Goal: Transaction & Acquisition: Purchase product/service

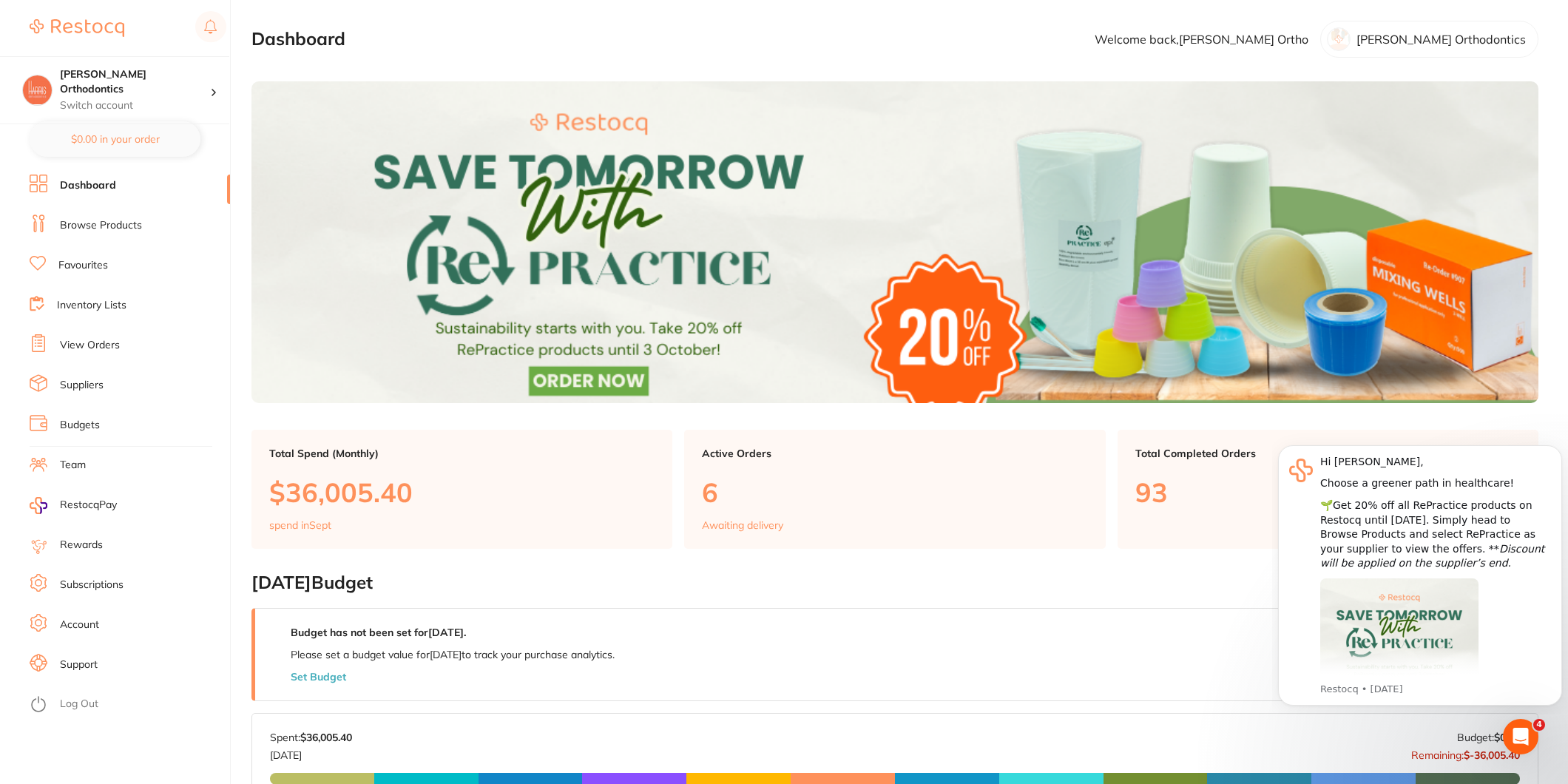
click at [91, 254] on li "Favourites" at bounding box center [130, 265] width 200 height 22
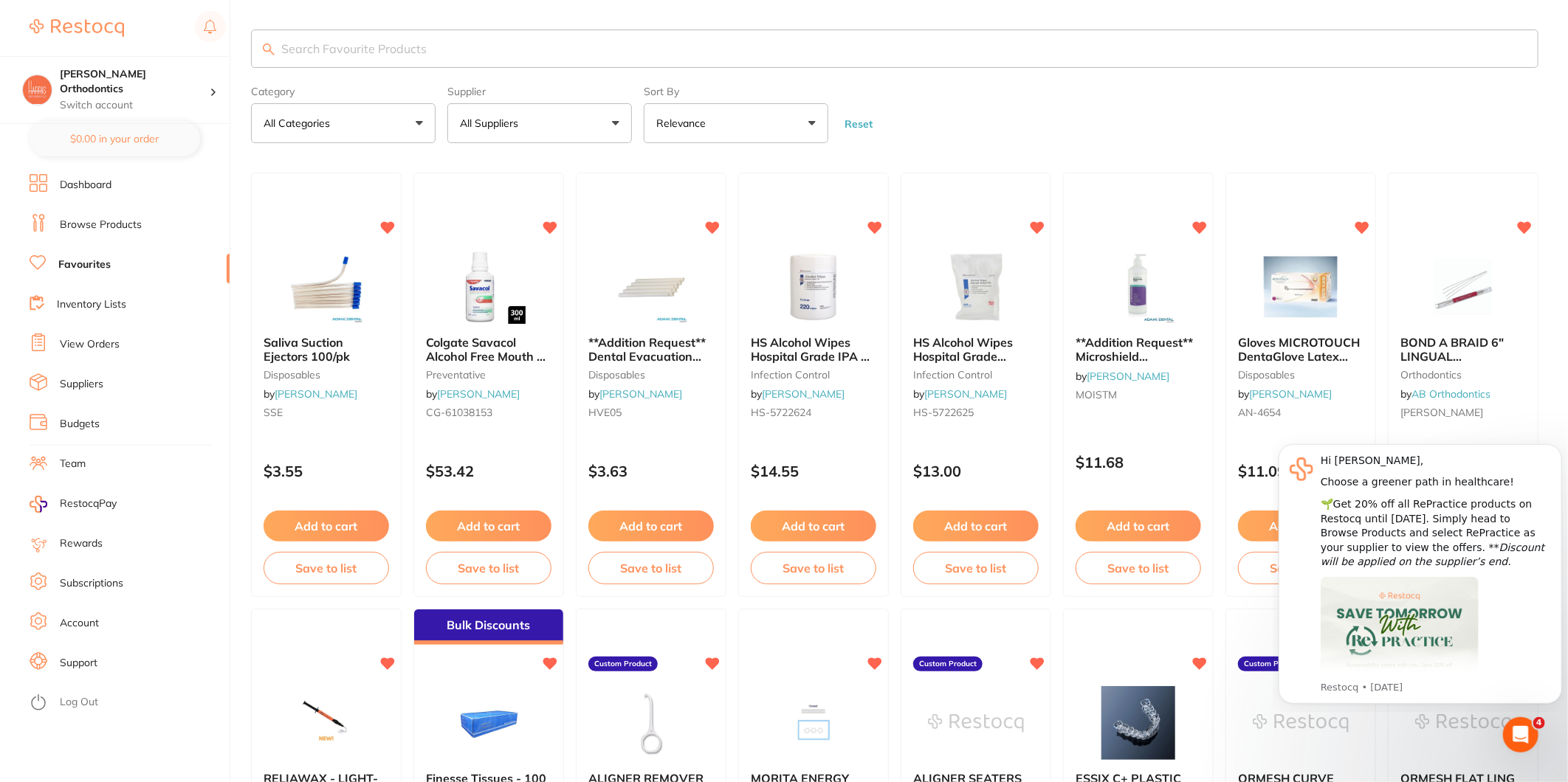
click at [489, 127] on p "All Suppliers" at bounding box center [491, 122] width 65 height 15
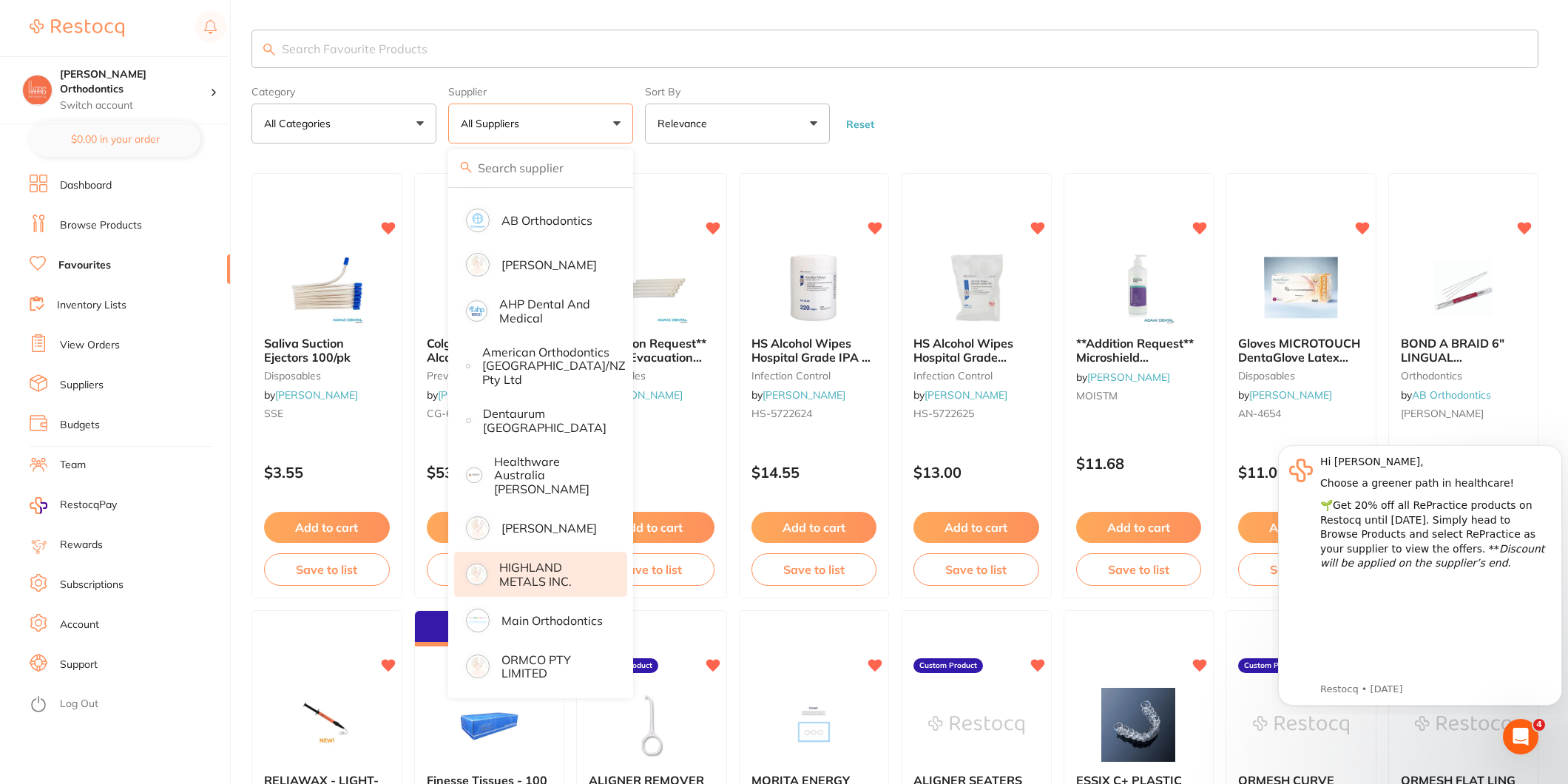
scroll to position [160, 0]
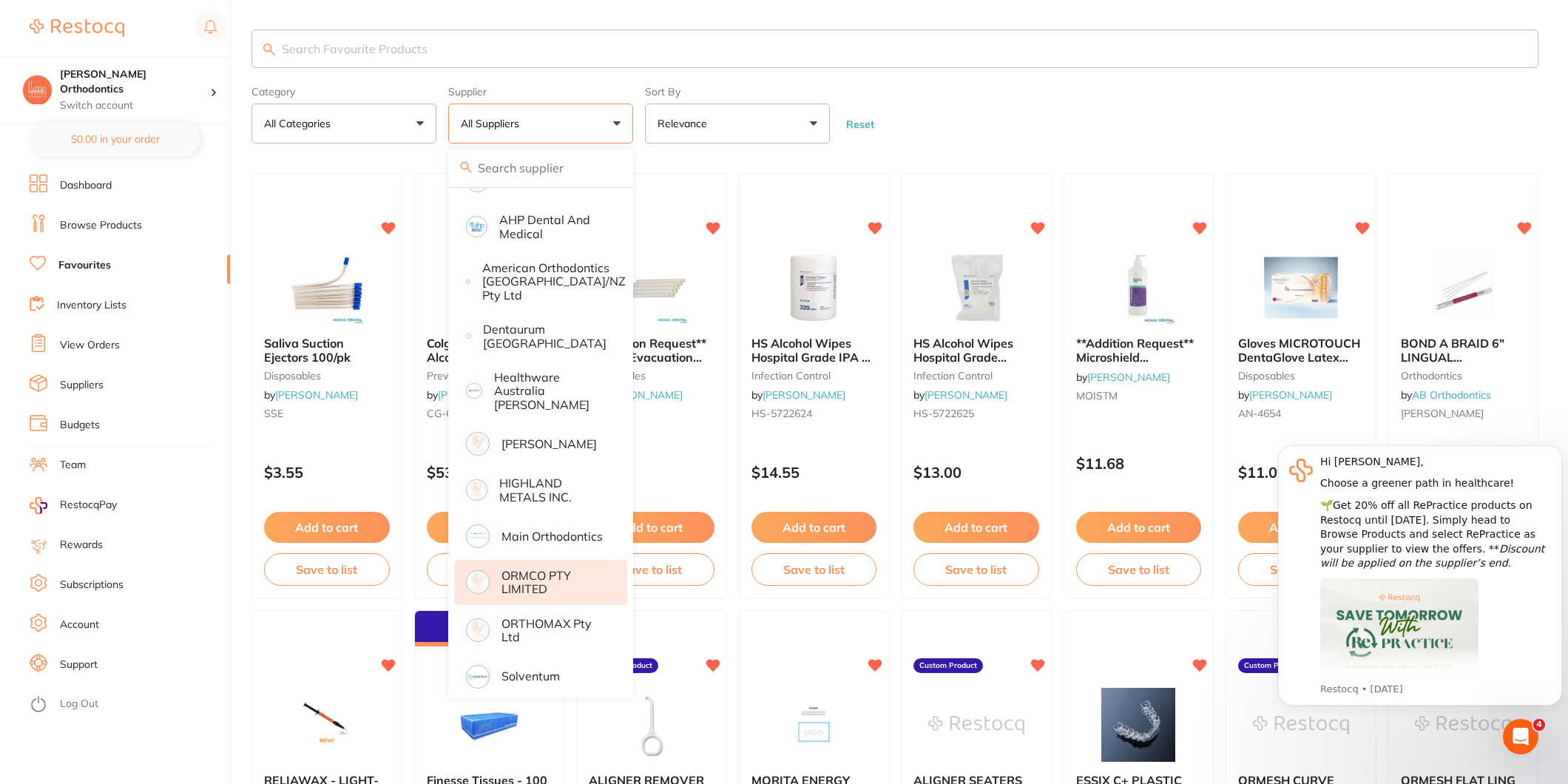
click at [537, 570] on p "ORMCO PTY LIMITED" at bounding box center [553, 583] width 105 height 27
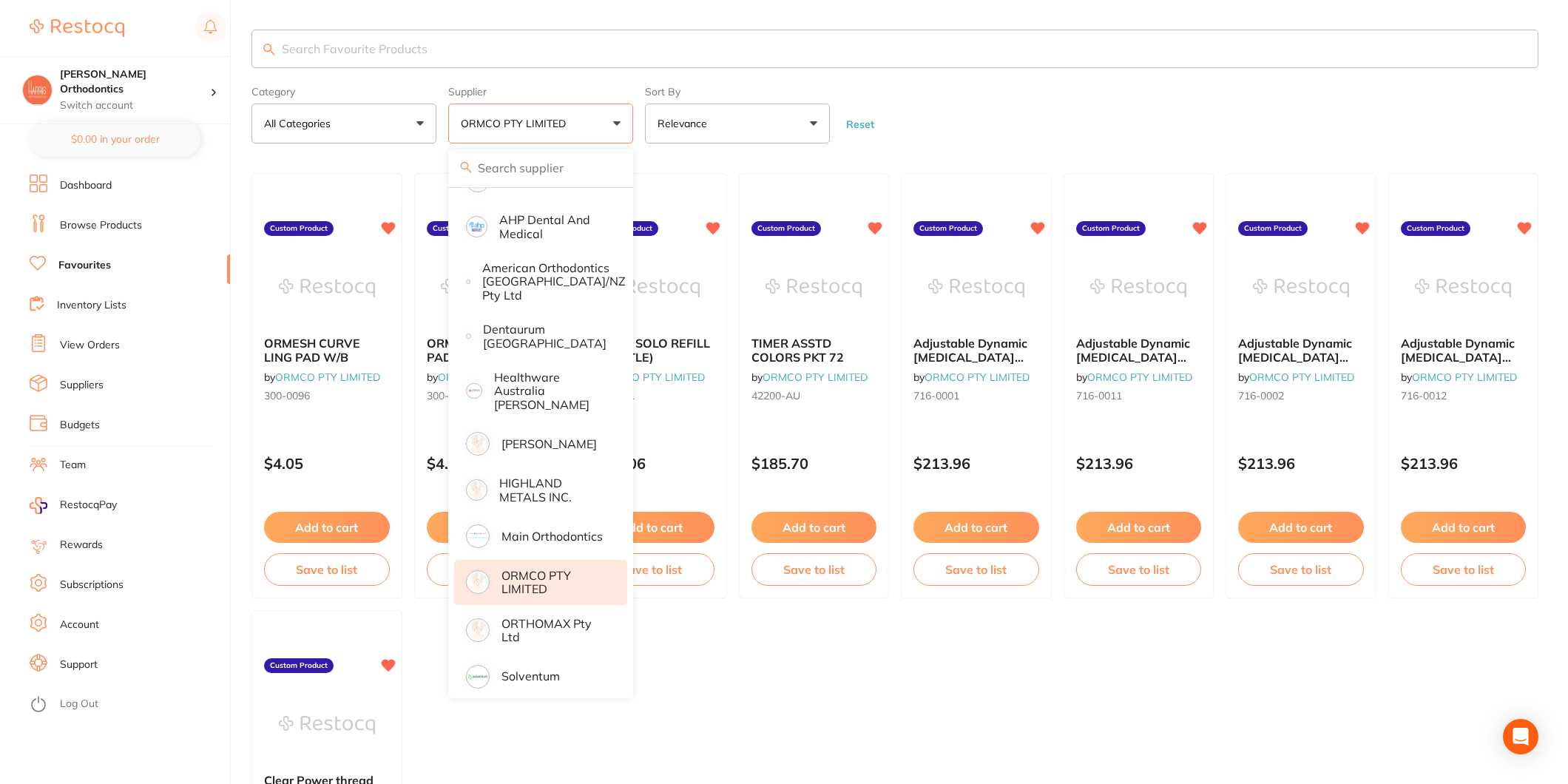
click at [952, 662] on ul "ORMESH CURVE LING PAD W/B by ORMCO PTY LIMITED 300-0096 Custom Product $4.05 Ad…" at bounding box center [894, 604] width 1287 height 863
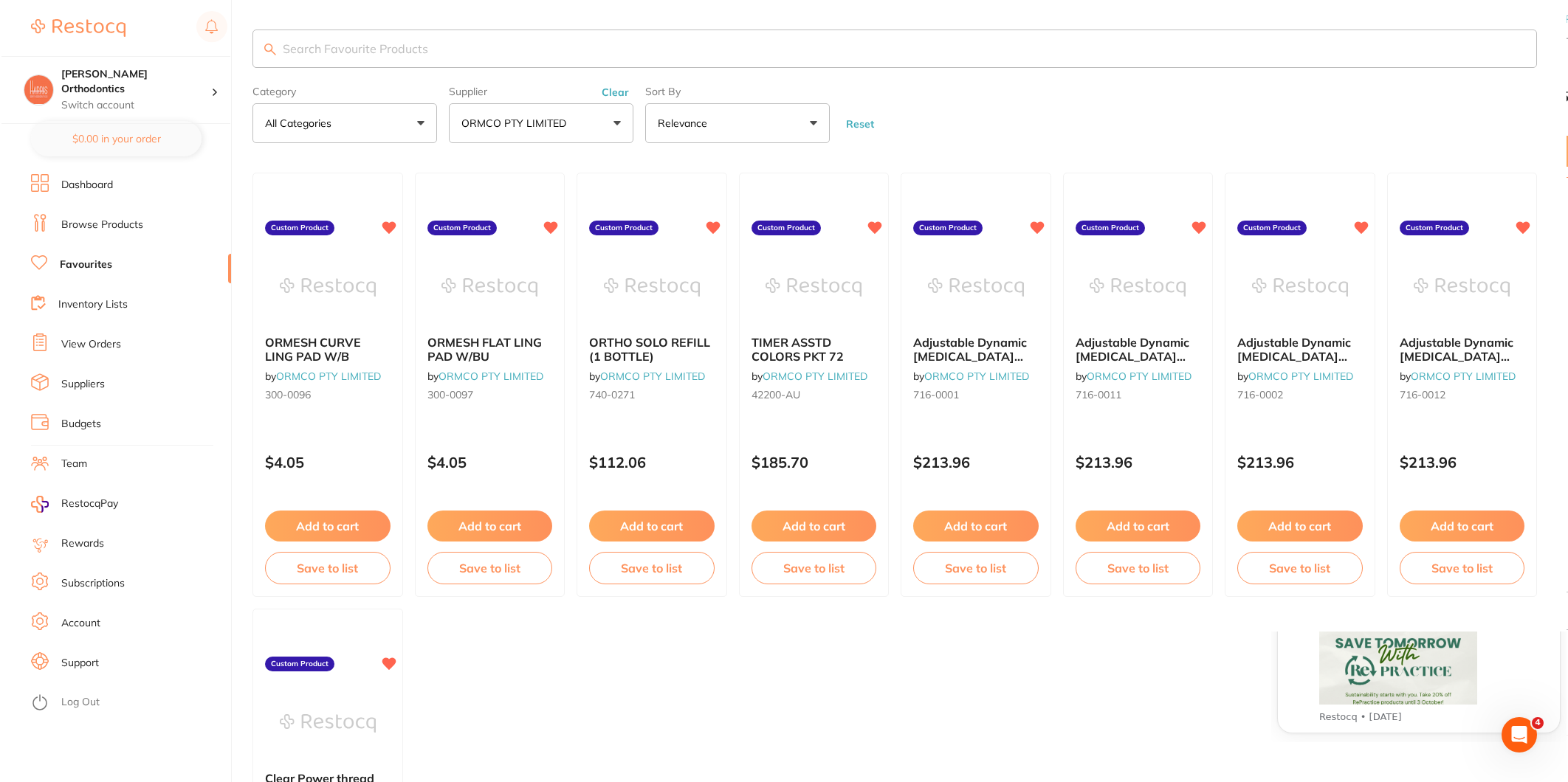
scroll to position [0, 0]
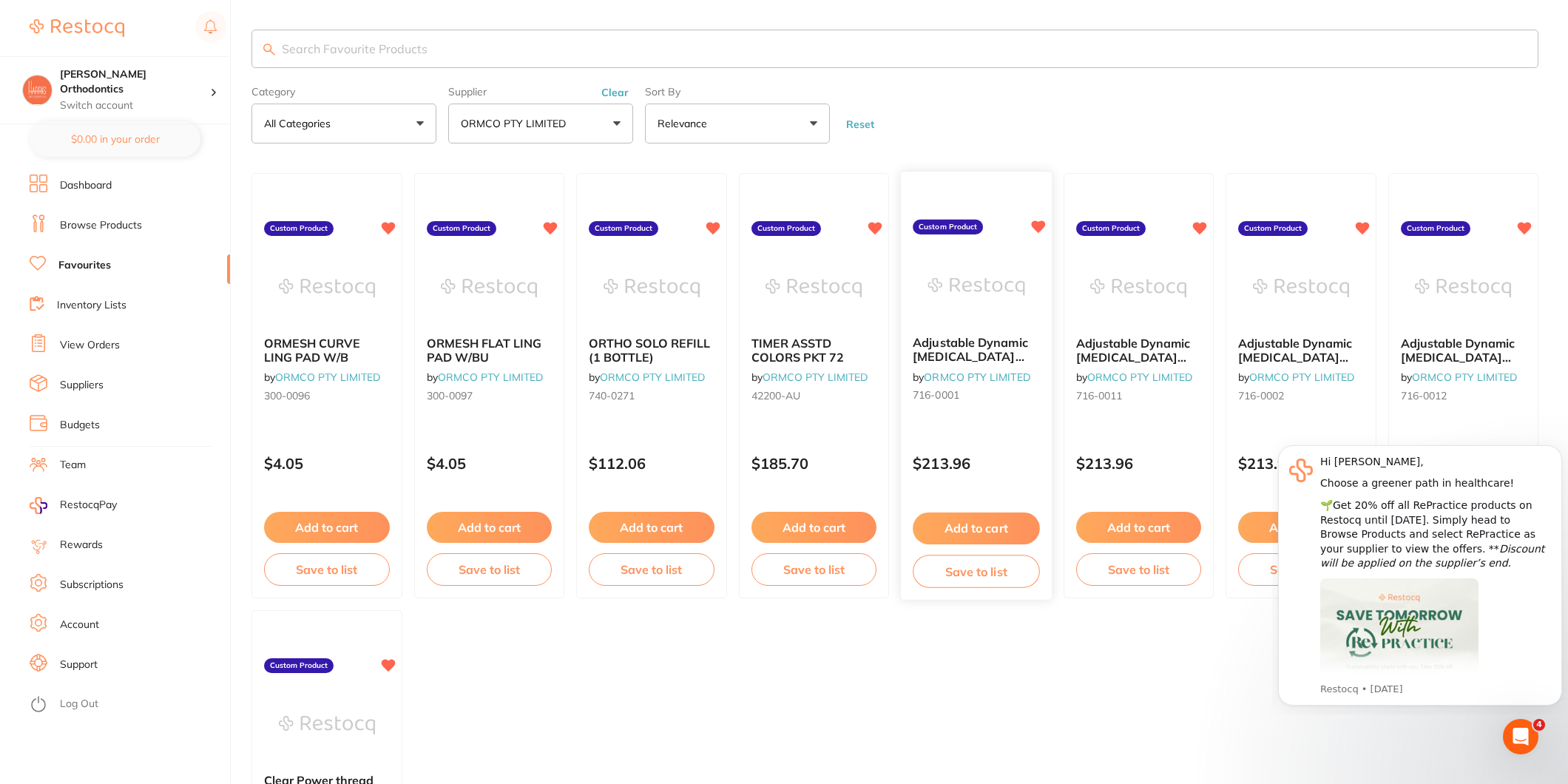
click at [982, 339] on span "Adjustable Dynamic [MEDICAL_DATA] Facemask Blue" at bounding box center [970, 357] width 116 height 42
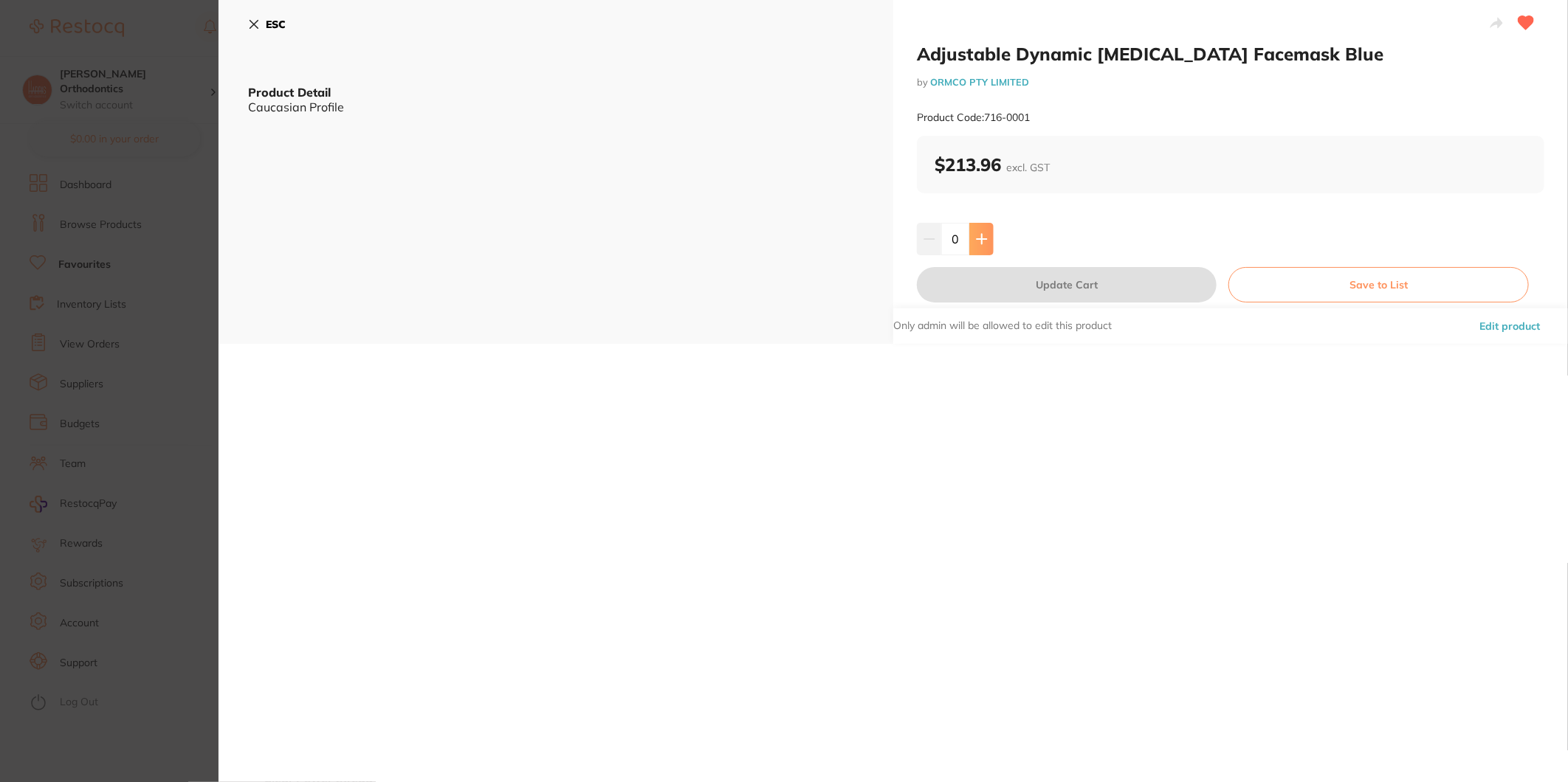
click at [982, 234] on icon at bounding box center [982, 239] width 12 height 12
type input "2"
click at [999, 273] on button "Update Cart" at bounding box center [1066, 286] width 299 height 36
checkbox input "false"
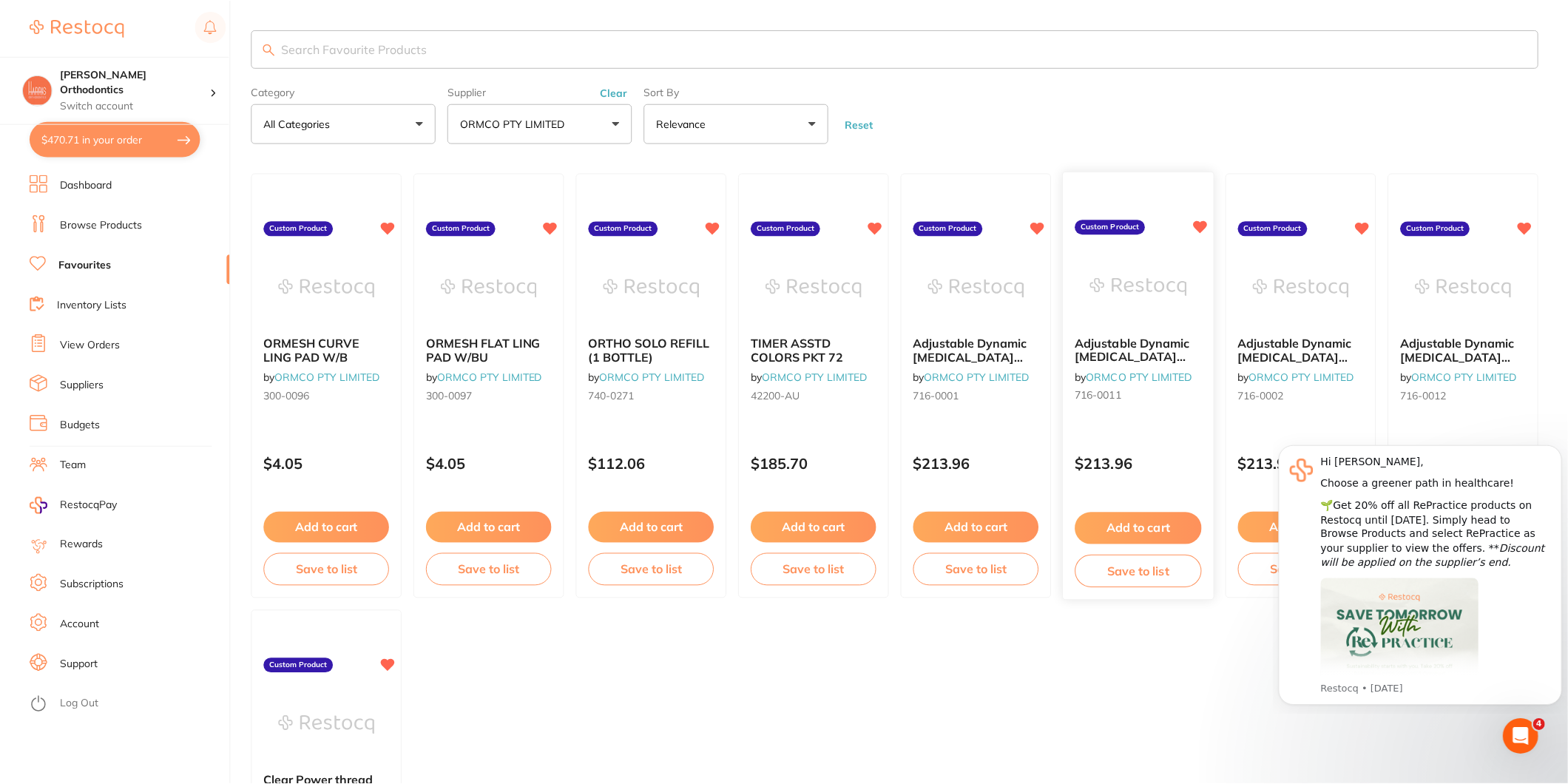
scroll to position [1, 0]
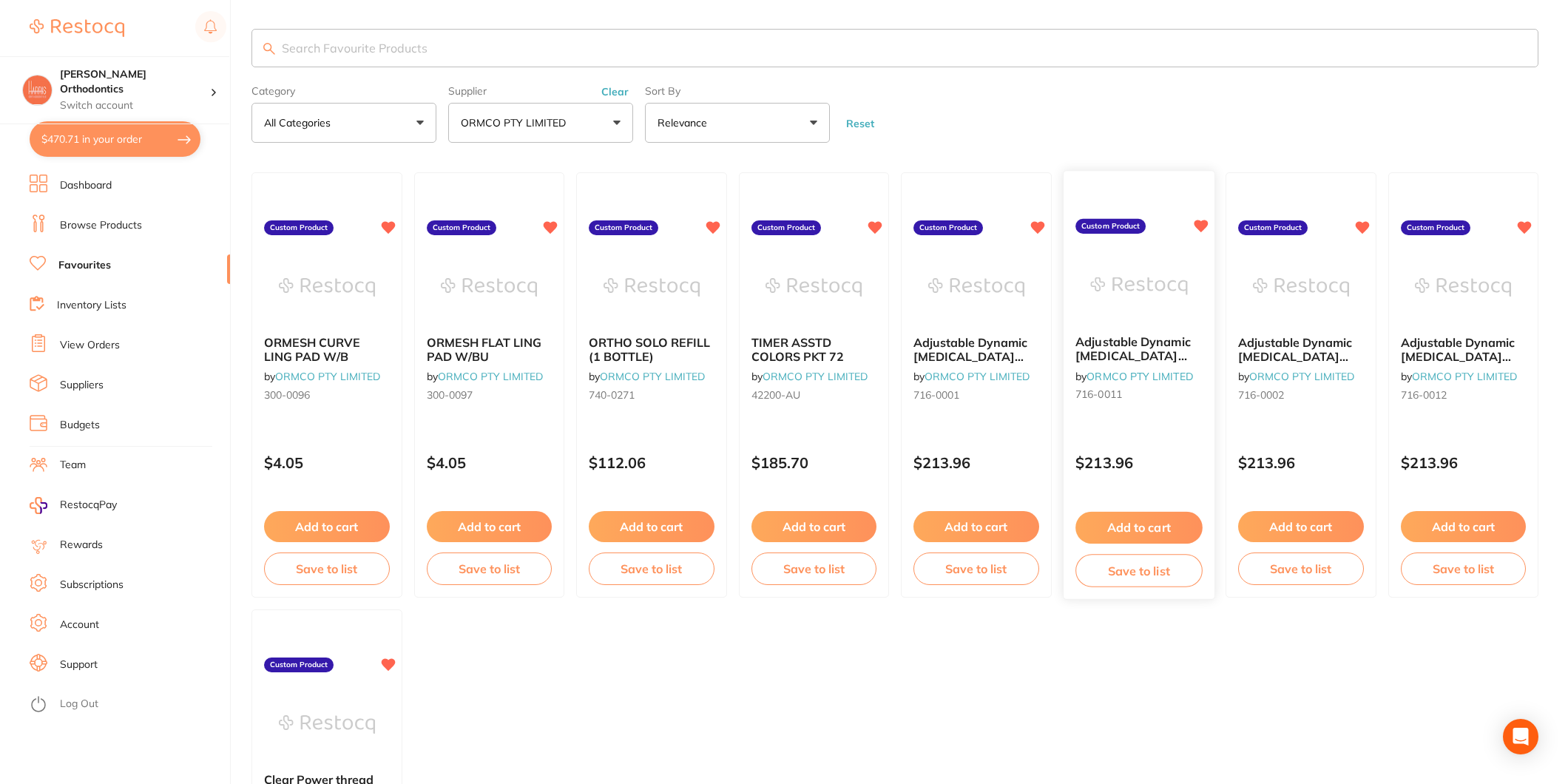
click at [1182, 349] on span "Adjustable Dynamic [MEDICAL_DATA] Facemask Blue" at bounding box center [1133, 356] width 116 height 42
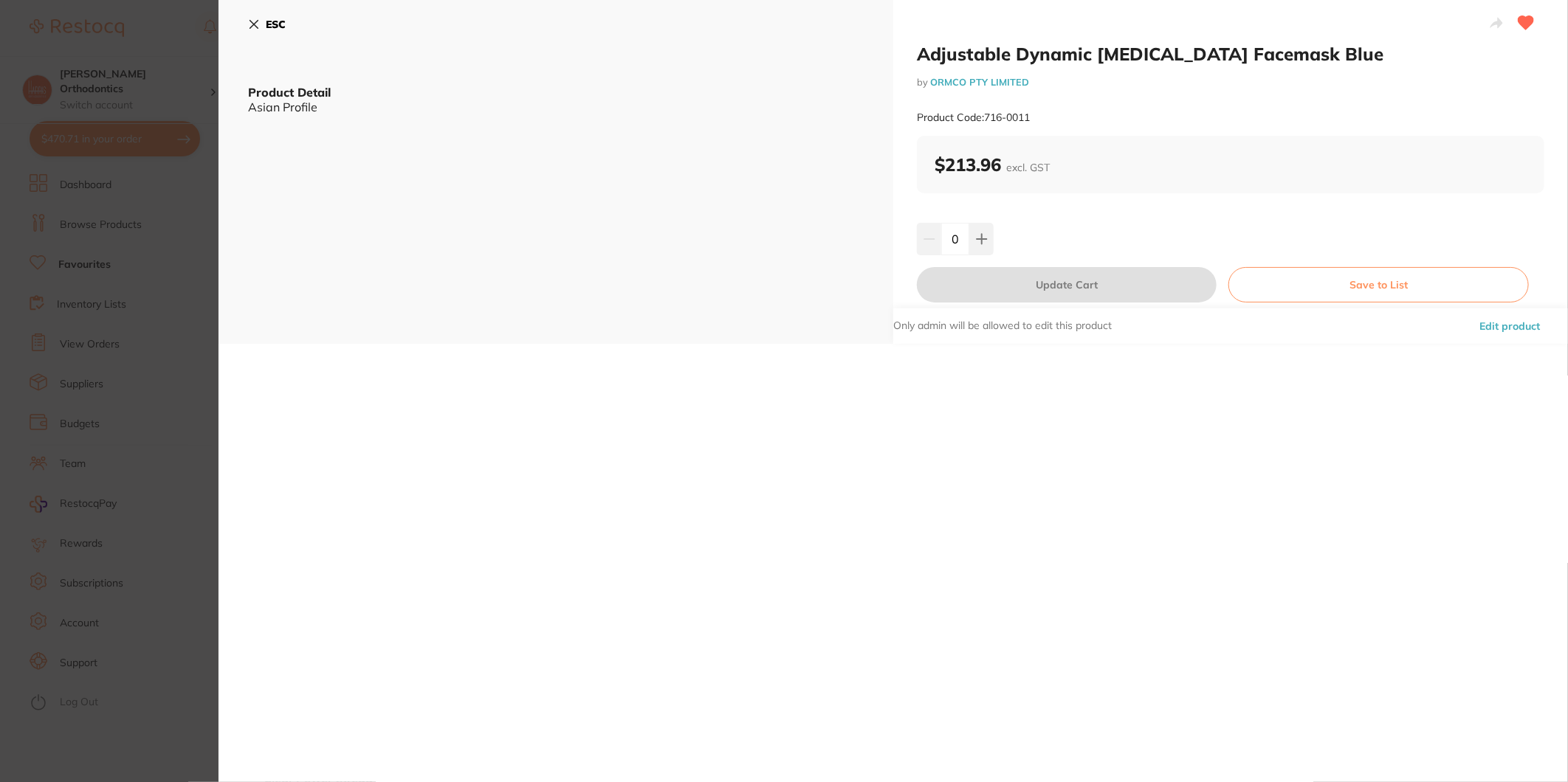
click at [253, 24] on icon at bounding box center [254, 25] width 8 height 8
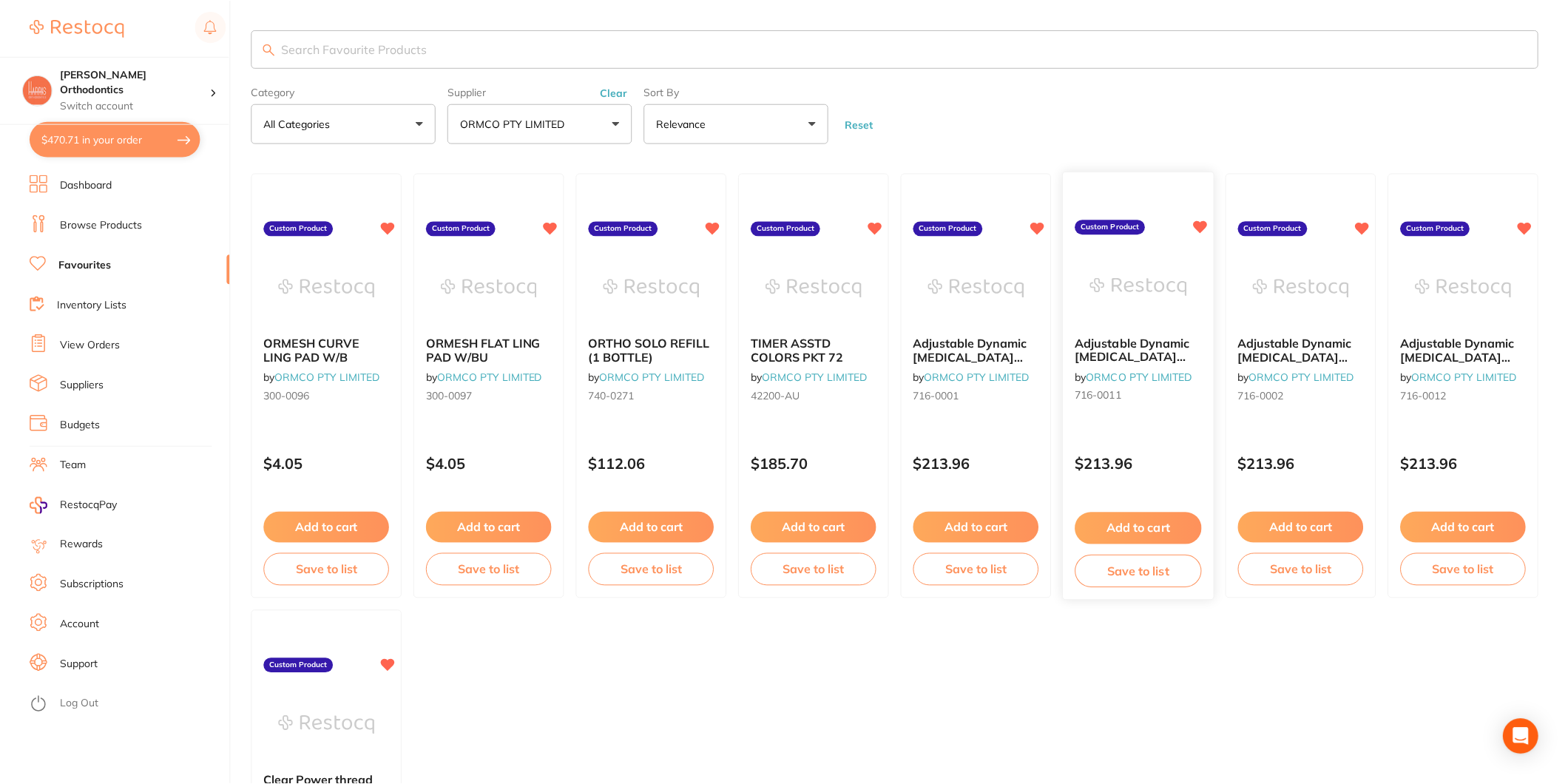
scroll to position [1, 0]
click at [1327, 318] on img at bounding box center [1300, 286] width 97 height 75
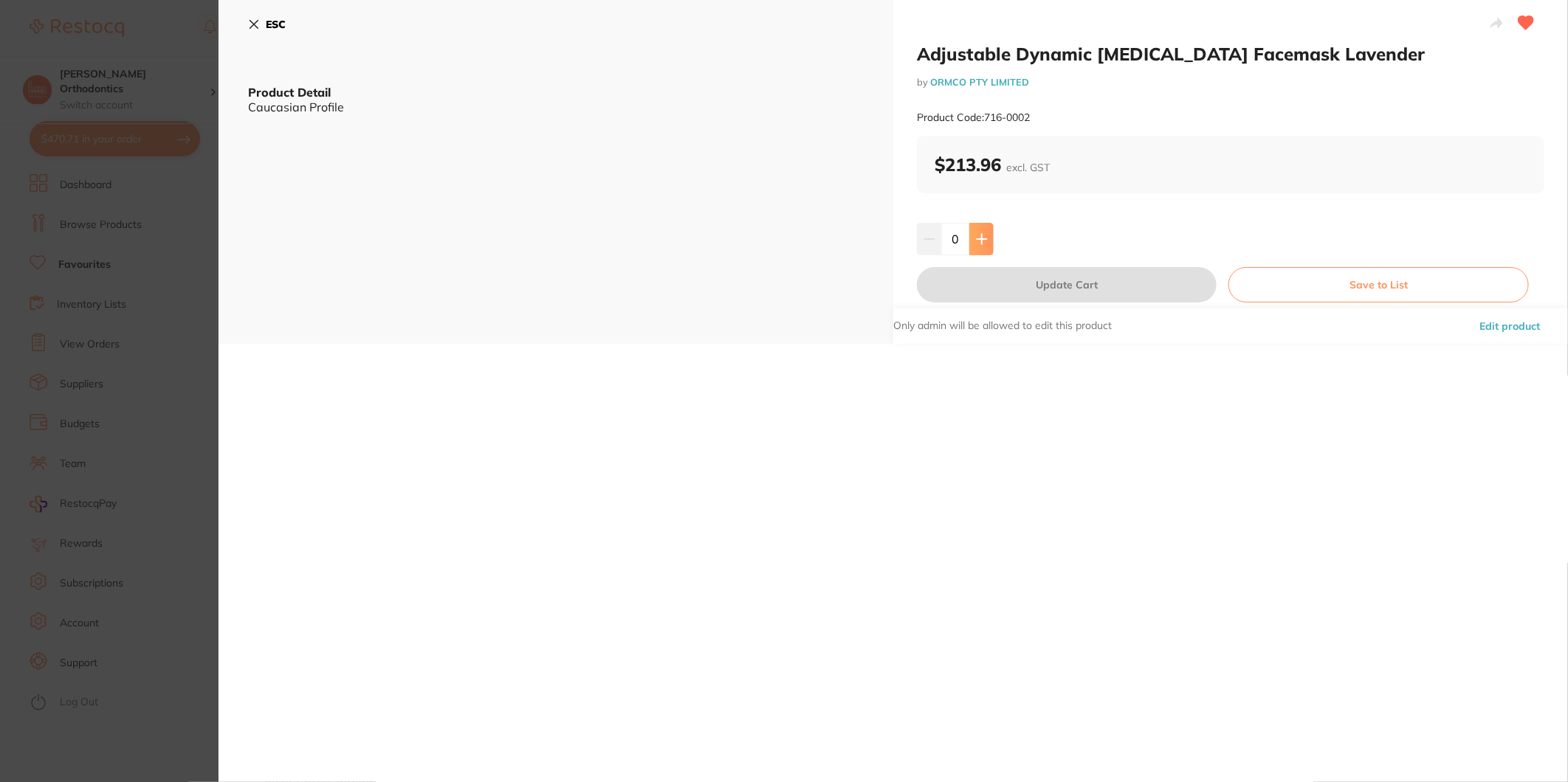
click at [976, 234] on icon at bounding box center [982, 239] width 12 height 12
type input "1"
click at [1008, 273] on button "Update Cart" at bounding box center [1066, 286] width 299 height 36
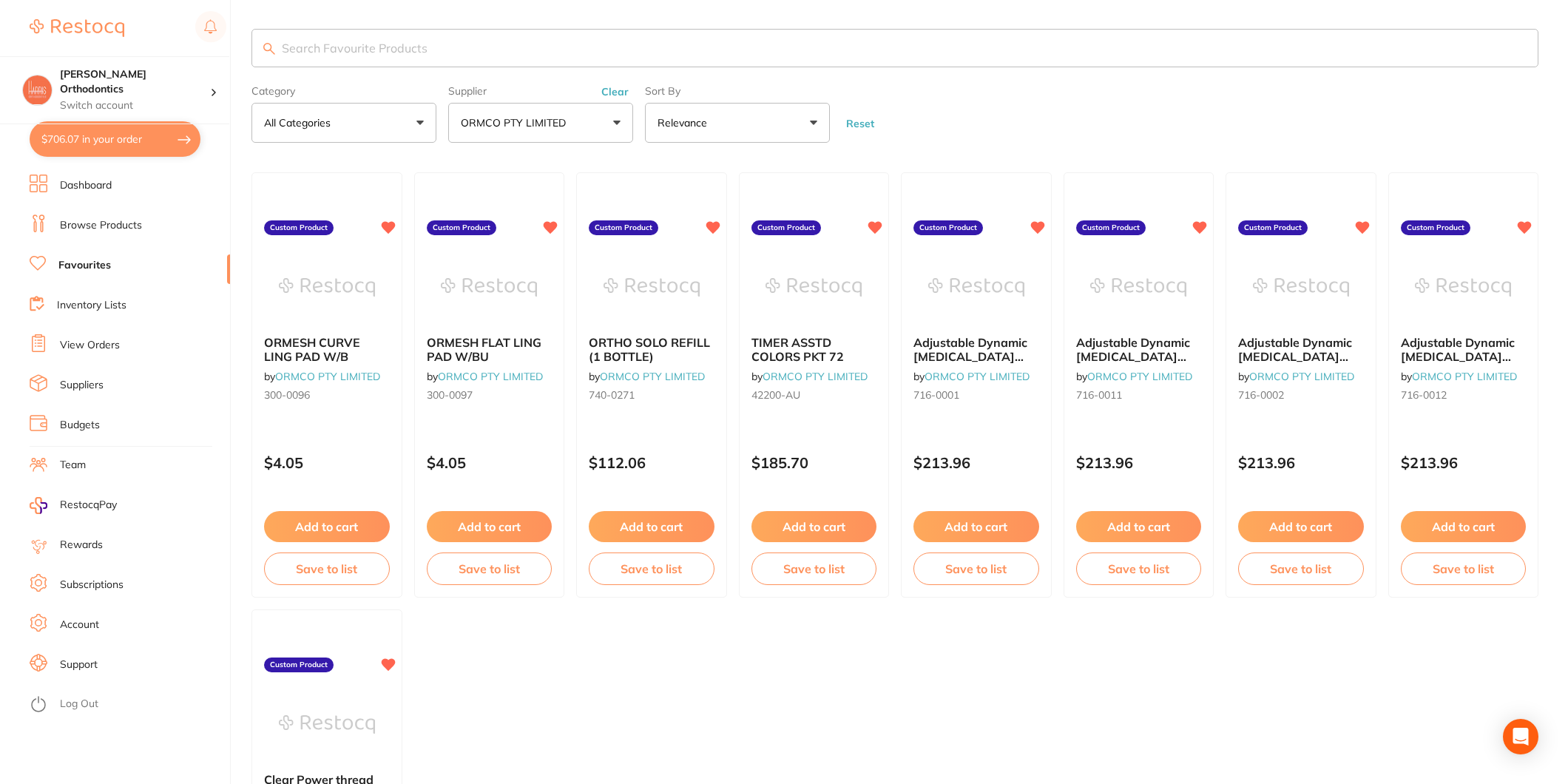
click at [77, 128] on button "$706.07 in your order" at bounding box center [115, 140] width 170 height 36
checkbox input "true"
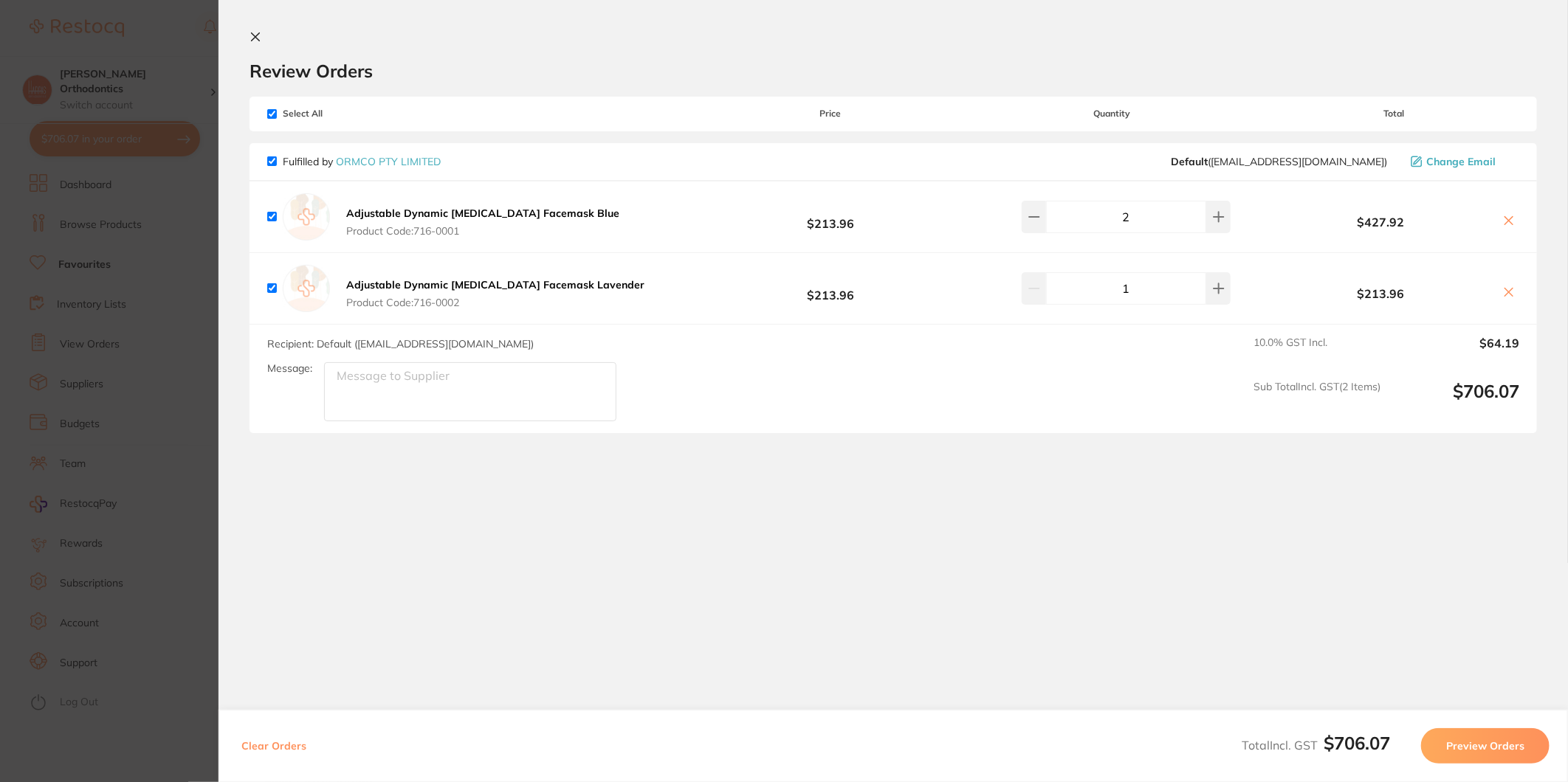
click at [1460, 745] on button "Preview Orders" at bounding box center [1484, 746] width 128 height 36
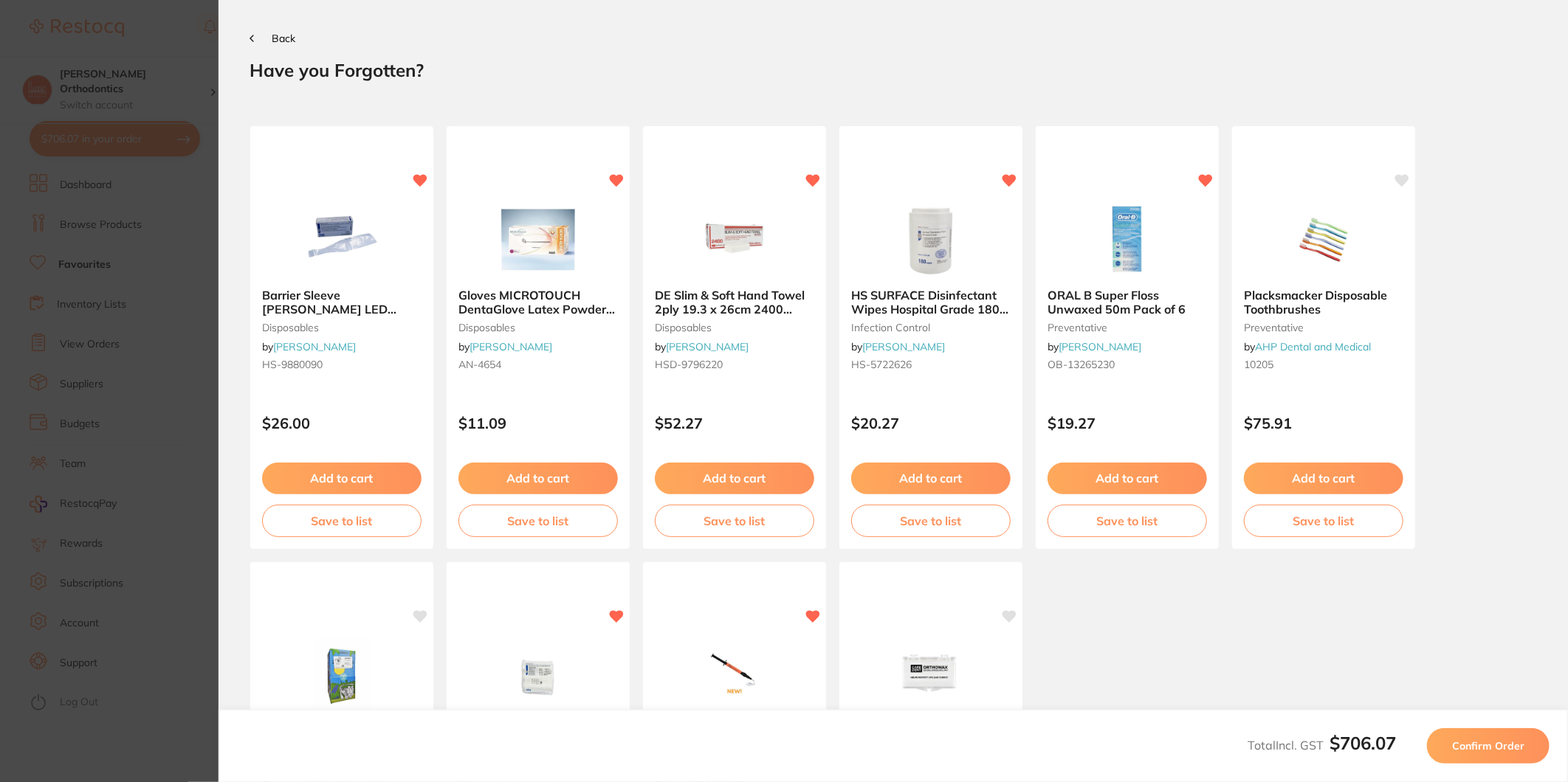
click at [1460, 750] on span "Confirm Order" at bounding box center [1487, 745] width 73 height 13
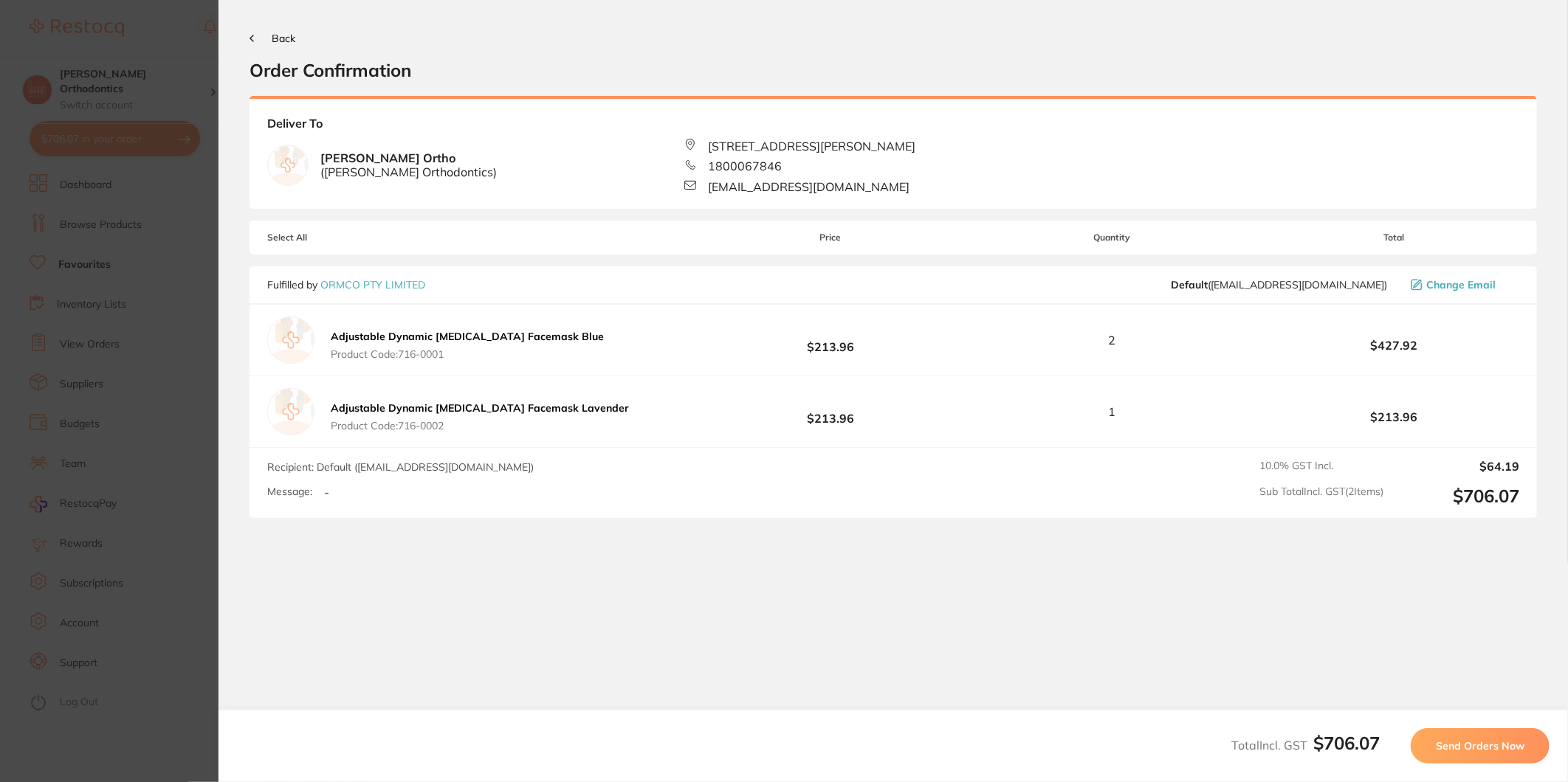
click at [1459, 745] on span "Send Orders Now" at bounding box center [1479, 745] width 89 height 13
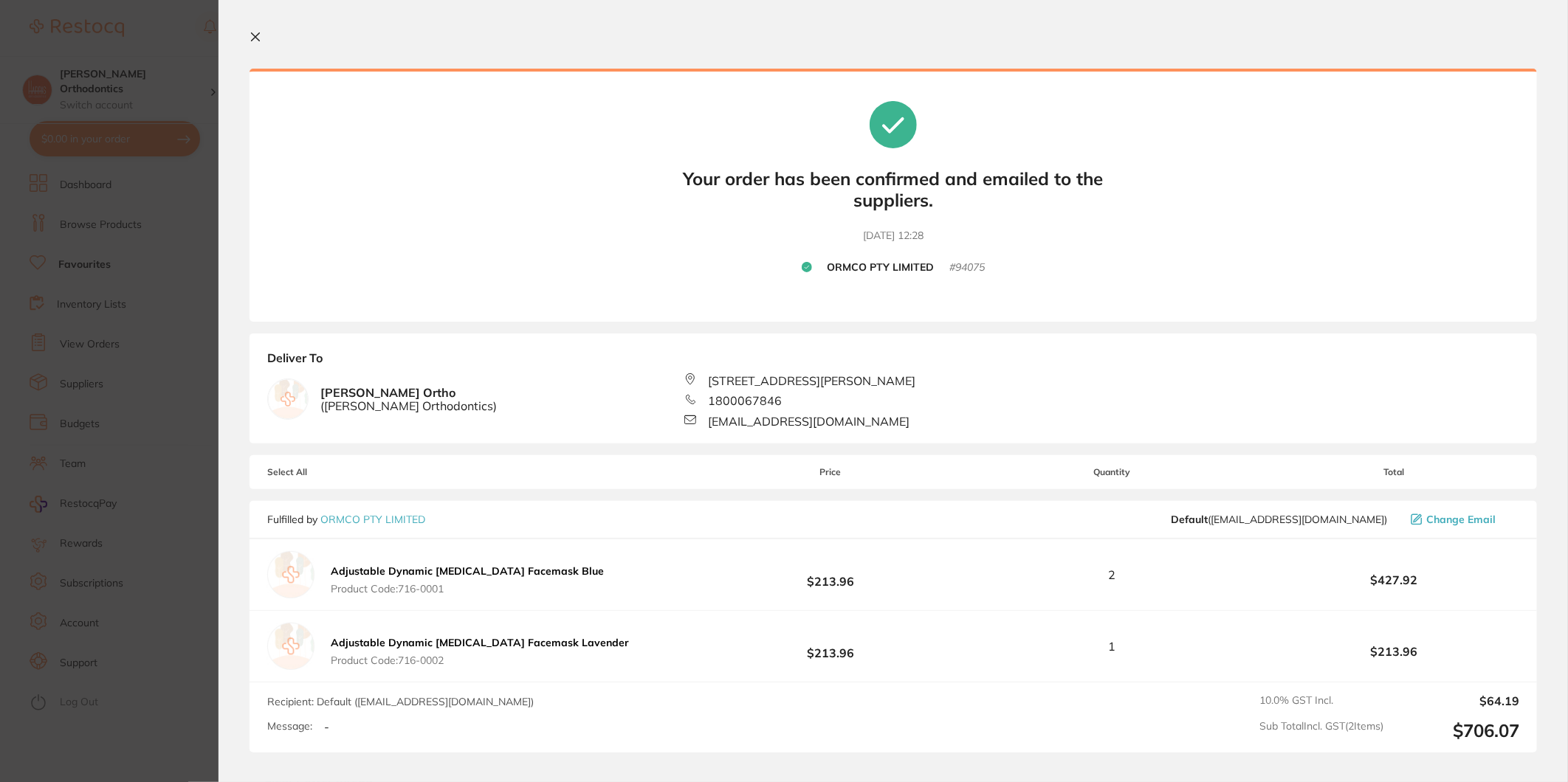
click at [256, 39] on icon at bounding box center [256, 37] width 12 height 12
